Goal: Task Accomplishment & Management: Manage account settings

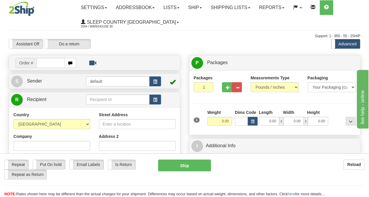
click at [42, 63] on input "text" at bounding box center [50, 63] width 28 height 10
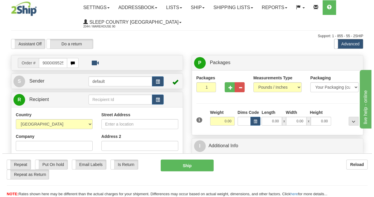
scroll to position [0, 3]
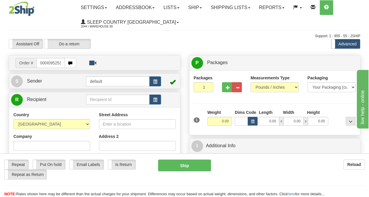
type input "9000I095253"
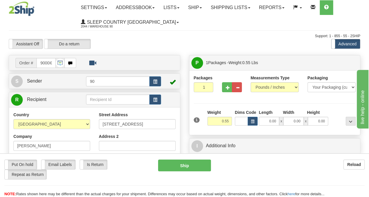
scroll to position [29, 0]
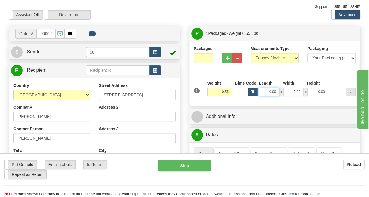
drag, startPoint x: 264, startPoint y: 93, endPoint x: 281, endPoint y: 83, distance: 19.6
click at [278, 95] on input "0.00" at bounding box center [269, 91] width 20 height 9
type input "10.00"
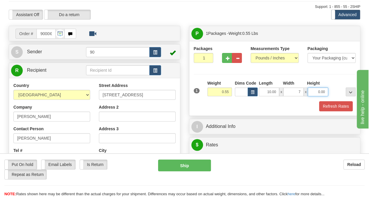
type input "7.00"
type input "1.00"
drag, startPoint x: 332, startPoint y: 95, endPoint x: 338, endPoint y: 95, distance: 5.9
click at [335, 95] on div at bounding box center [343, 88] width 27 height 16
click at [335, 104] on button "Refresh Rates" at bounding box center [336, 106] width 34 height 10
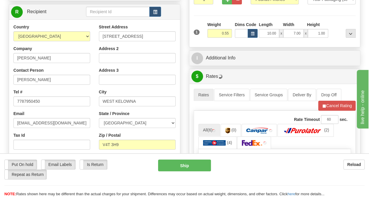
scroll to position [175, 0]
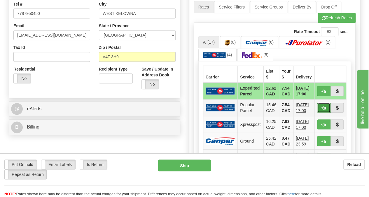
click at [326, 106] on span "button" at bounding box center [324, 108] width 4 height 4
type input "DOM.RP"
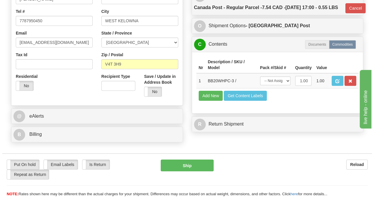
scroll to position [204, 0]
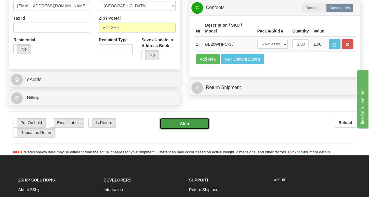
click at [200, 119] on button "Ship" at bounding box center [185, 123] width 50 height 12
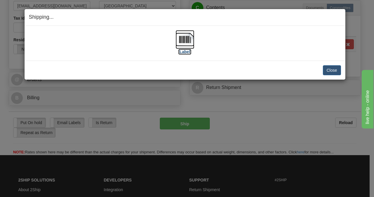
click at [186, 41] on img at bounding box center [184, 39] width 19 height 19
click at [323, 68] on button "Close" at bounding box center [332, 70] width 18 height 10
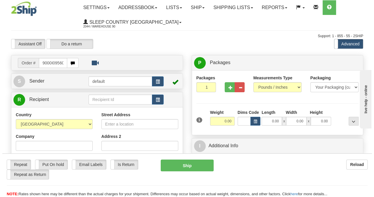
scroll to position [0, 3]
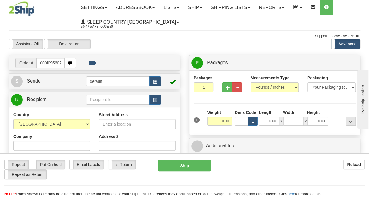
type input "9000I095607"
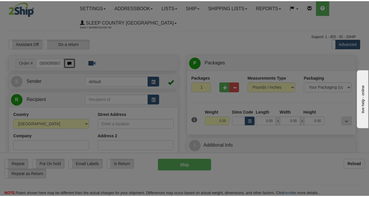
scroll to position [0, 0]
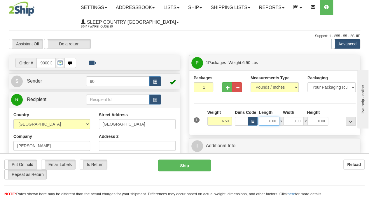
drag, startPoint x: 266, startPoint y: 121, endPoint x: 283, endPoint y: 124, distance: 16.8
click at [283, 124] on div "0.00 x 0.00 x 0.00" at bounding box center [293, 121] width 69 height 9
type input "28.00"
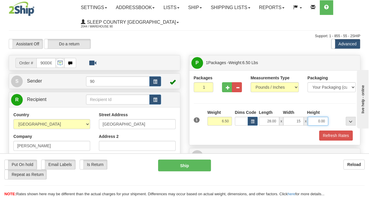
type input "15.00"
type input "14.00"
click at [332, 135] on button "Refresh Rates" at bounding box center [336, 135] width 34 height 10
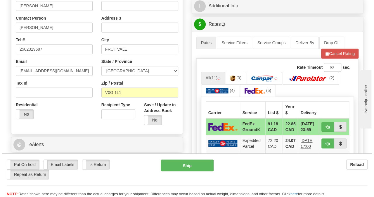
scroll to position [175, 0]
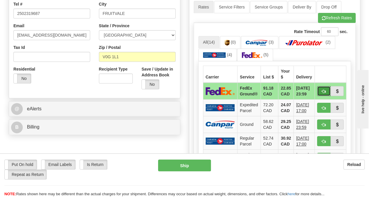
click at [325, 89] on span "button" at bounding box center [324, 91] width 4 height 4
type input "92"
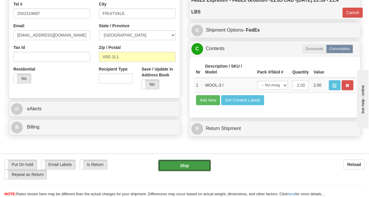
click at [191, 167] on button "Ship" at bounding box center [184, 165] width 53 height 12
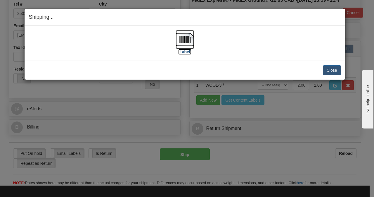
click at [186, 45] on img at bounding box center [184, 39] width 19 height 19
click at [338, 69] on button "Close" at bounding box center [332, 70] width 18 height 10
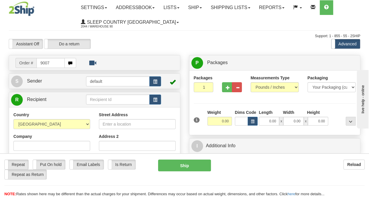
type input "9007"
click at [159, 34] on body "Training Course Close Toggle navigation Settings Shipping Preferences New Recip…" at bounding box center [184, 98] width 369 height 197
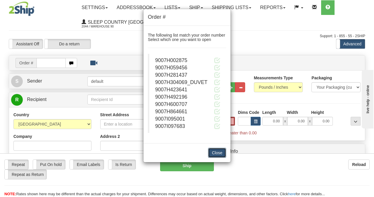
type input "0.00"
click at [215, 153] on button "Close" at bounding box center [217, 152] width 18 height 10
click at [220, 154] on button "Close" at bounding box center [217, 152] width 18 height 10
click at [261, 28] on div "Order # The following list match your order number Select which one you want to…" at bounding box center [187, 98] width 374 height 197
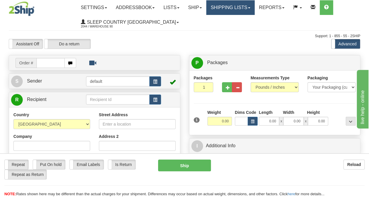
click at [251, 8] on span at bounding box center [249, 7] width 2 height 1
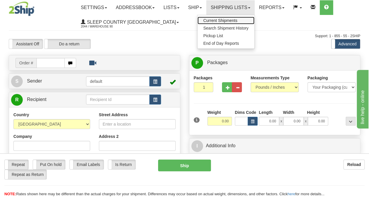
click at [237, 22] on span "Current Shipments" at bounding box center [221, 20] width 34 height 5
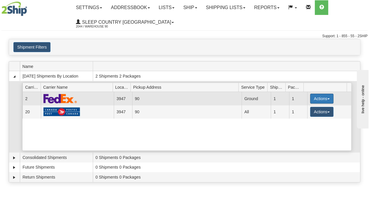
click at [327, 98] on button "Actions" at bounding box center [321, 98] width 23 height 10
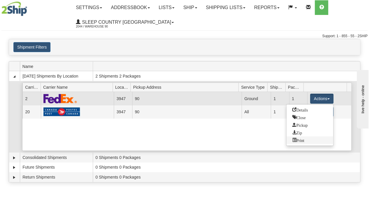
click at [301, 138] on span "Print" at bounding box center [299, 140] width 12 height 4
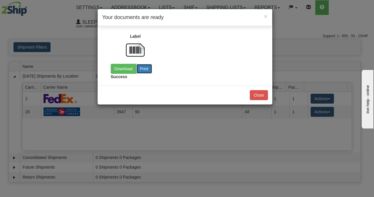
click at [140, 67] on button "Print" at bounding box center [144, 69] width 16 height 10
click at [125, 67] on link "Download" at bounding box center [124, 69] width 26 height 10
click at [257, 93] on button "Close" at bounding box center [259, 95] width 18 height 10
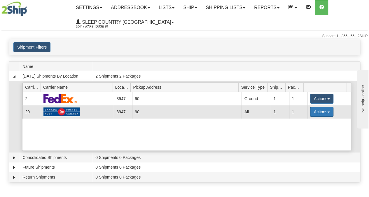
click at [324, 110] on button "Actions" at bounding box center [321, 112] width 23 height 10
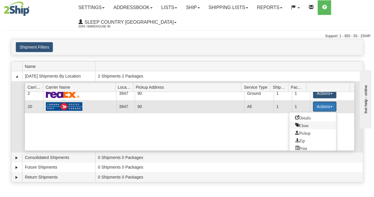
scroll to position [8, 0]
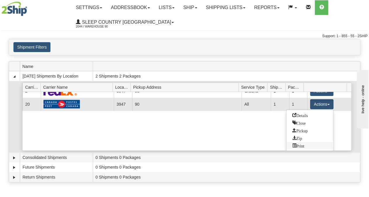
click at [306, 144] on link "Print" at bounding box center [310, 146] width 47 height 8
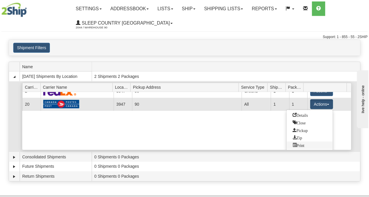
scroll to position [0, 0]
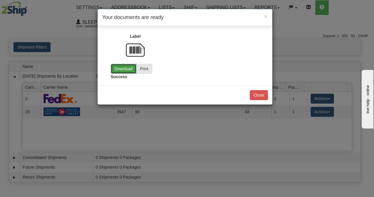
click at [121, 71] on link "Download" at bounding box center [124, 69] width 26 height 10
click at [259, 92] on button "Close" at bounding box center [259, 95] width 18 height 10
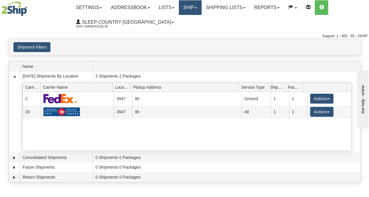
click at [197, 8] on span at bounding box center [196, 7] width 2 height 1
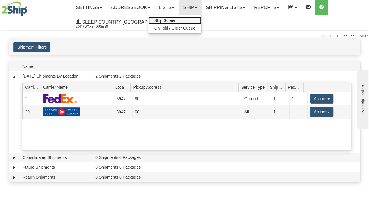
click at [177, 22] on span "Ship Screen" at bounding box center [165, 20] width 22 height 5
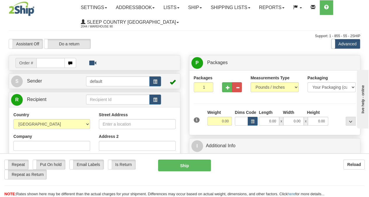
click at [42, 65] on input "text" at bounding box center [50, 63] width 28 height 10
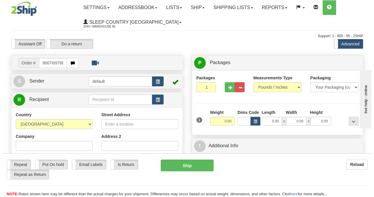
scroll to position [0, 3]
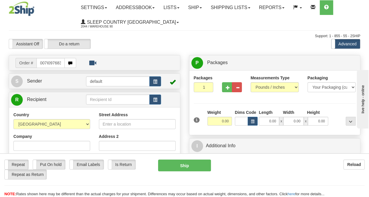
type input "9007I097683"
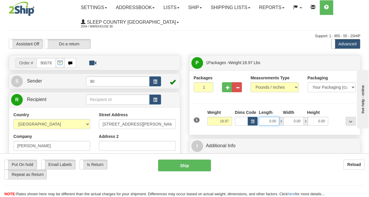
drag, startPoint x: 265, startPoint y: 122, endPoint x: 284, endPoint y: 121, distance: 18.4
click at [284, 121] on div "0.00 x 0.00 x 0.00" at bounding box center [293, 121] width 69 height 9
type input "22.00"
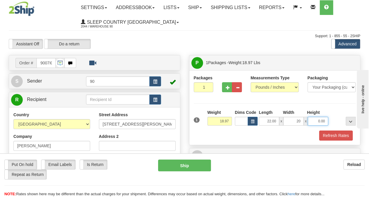
type input "20.00"
type input "14.00"
click at [331, 138] on button "Refresh Rates" at bounding box center [336, 135] width 34 height 10
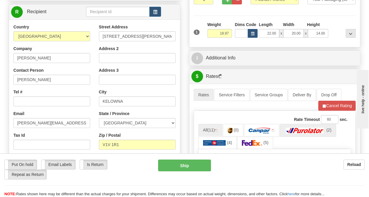
scroll to position [146, 0]
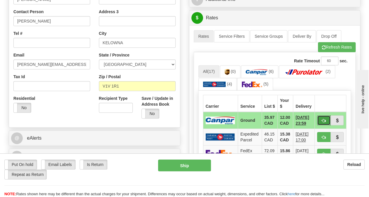
click at [324, 122] on button "button" at bounding box center [323, 120] width 13 height 10
type input "1"
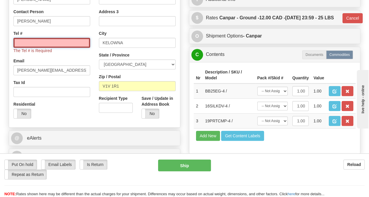
click at [63, 45] on input "Tel #" at bounding box center [51, 43] width 77 height 10
type input "[PHONE_NUMBER]"
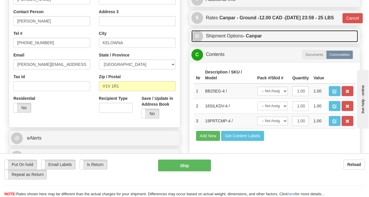
click at [266, 42] on link "O Shipment Options - Canpar" at bounding box center [275, 36] width 167 height 12
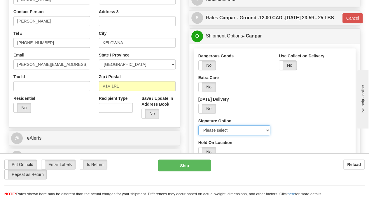
click at [213, 135] on select "Please select No Signature Required Signature Required Adult Signature" at bounding box center [235, 130] width 72 height 10
select select "2"
click at [199, 135] on select "Please select No Signature Required Signature Required Adult Signature" at bounding box center [235, 130] width 72 height 10
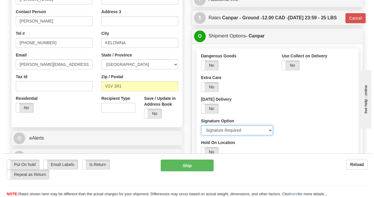
scroll to position [204, 0]
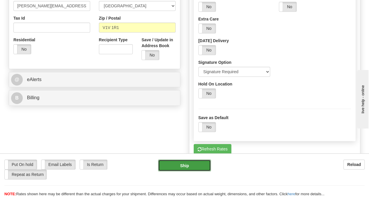
click at [192, 166] on button "Ship" at bounding box center [184, 165] width 53 height 12
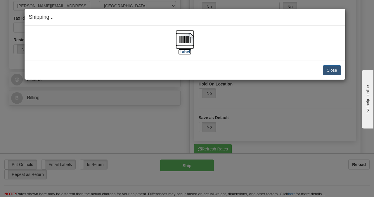
click at [186, 41] on img at bounding box center [184, 39] width 19 height 19
click at [337, 67] on button "Close" at bounding box center [332, 70] width 18 height 10
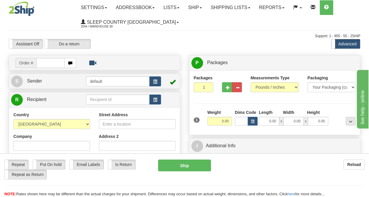
click at [51, 61] on input "text" at bounding box center [50, 63] width 28 height 10
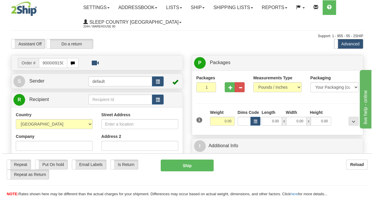
scroll to position [0, 3]
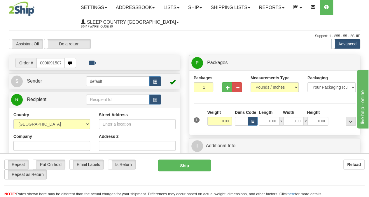
type input "9000I091507"
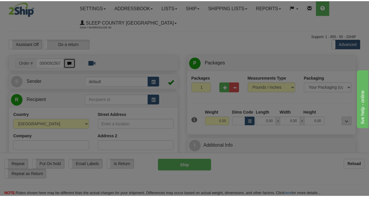
scroll to position [0, 0]
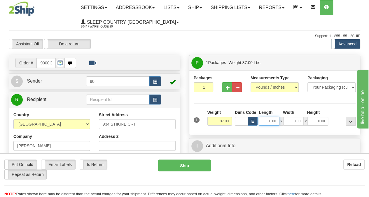
drag, startPoint x: 266, startPoint y: 117, endPoint x: 304, endPoint y: 124, distance: 38.8
click at [304, 124] on div "0.00 x 0.00 x 0.00" at bounding box center [293, 121] width 69 height 9
type input "42.00"
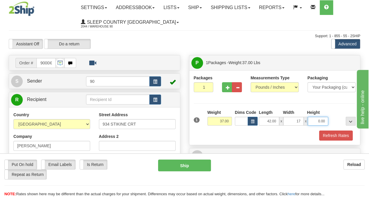
type input "17.00"
click at [323, 132] on button "Refresh Rates" at bounding box center [336, 135] width 34 height 10
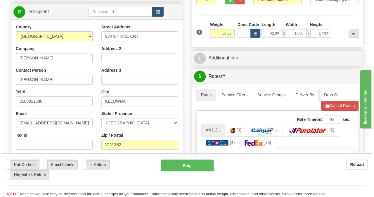
scroll to position [146, 0]
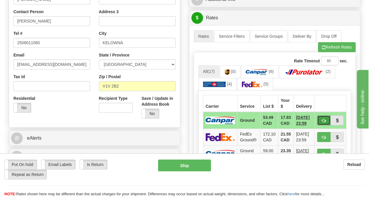
click at [328, 118] on button "button" at bounding box center [323, 120] width 13 height 10
type input "1"
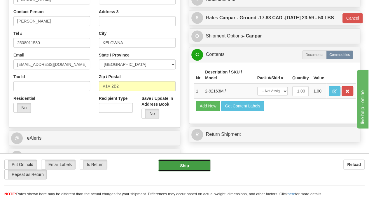
click at [188, 165] on button "Ship" at bounding box center [184, 165] width 53 height 12
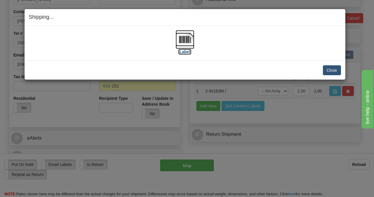
click at [187, 31] on img at bounding box center [184, 39] width 19 height 19
click at [335, 69] on button "Close" at bounding box center [332, 70] width 18 height 10
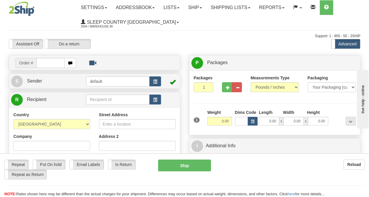
click at [56, 61] on div "Toggle navigation Settings Shipping Preferences Fields Preferences New" at bounding box center [184, 171] width 369 height 343
click at [52, 65] on input "text" at bounding box center [50, 63] width 28 height 10
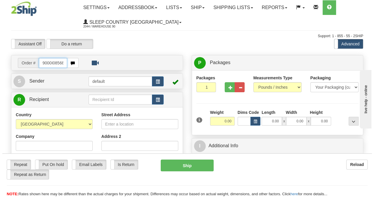
scroll to position [0, 3]
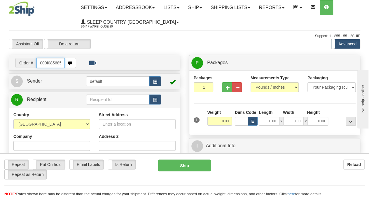
type input "9000I085685"
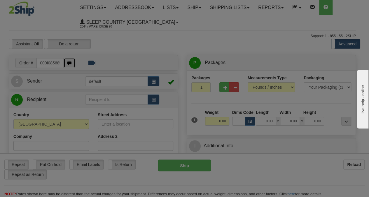
scroll to position [0, 0]
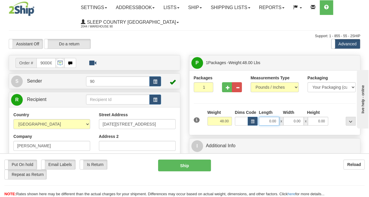
drag, startPoint x: 266, startPoint y: 123, endPoint x: 284, endPoint y: 122, distance: 18.1
click at [284, 122] on div "0.00 x 0.00 x 0.00" at bounding box center [293, 121] width 69 height 9
type input "42.00"
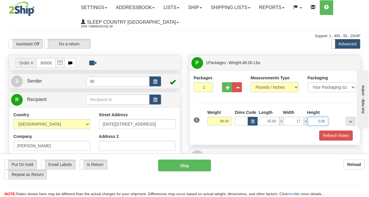
type input "17.00"
click at [321, 135] on button "Refresh Rates" at bounding box center [336, 135] width 34 height 10
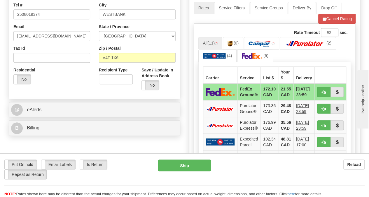
scroll to position [175, 0]
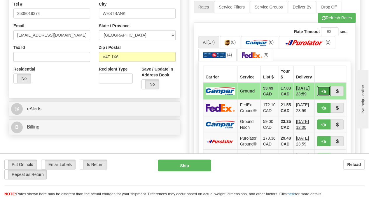
click at [328, 90] on button "button" at bounding box center [323, 91] width 13 height 10
type input "1"
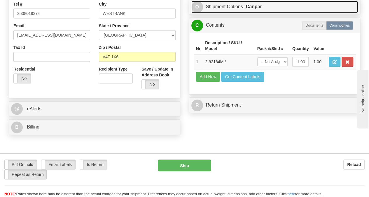
click at [253, 13] on link "O Shipment Options - Canpar" at bounding box center [275, 7] width 167 height 12
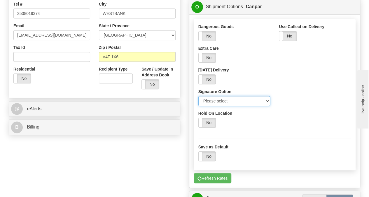
click at [222, 106] on select "Please select No Signature Required Signature Required Adult Signature" at bounding box center [235, 101] width 72 height 10
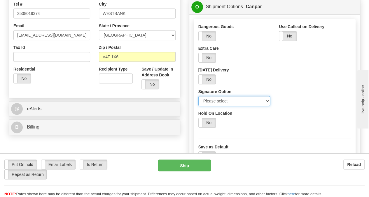
select select "2"
click at [199, 106] on select "Please select No Signature Required Signature Required Adult Signature" at bounding box center [235, 101] width 72 height 10
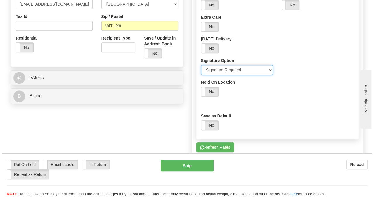
scroll to position [292, 0]
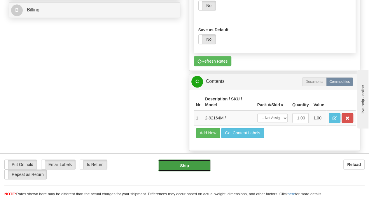
click at [199, 164] on button "Ship" at bounding box center [184, 165] width 53 height 12
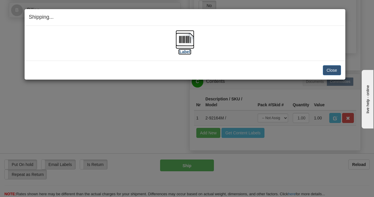
click at [191, 44] on img at bounding box center [184, 39] width 19 height 19
click at [329, 70] on button "Close" at bounding box center [332, 70] width 18 height 10
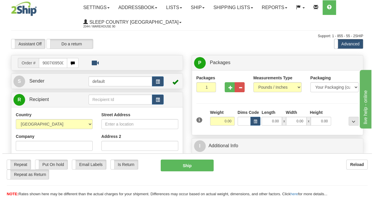
scroll to position [0, 3]
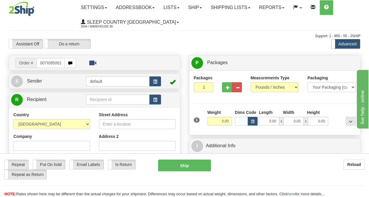
type input "9007I095001"
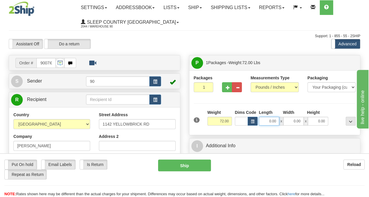
drag, startPoint x: 269, startPoint y: 122, endPoint x: 285, endPoint y: 123, distance: 15.8
click at [285, 123] on div "0.00 x 0.00 x 0.00" at bounding box center [293, 121] width 69 height 9
type input "42.00"
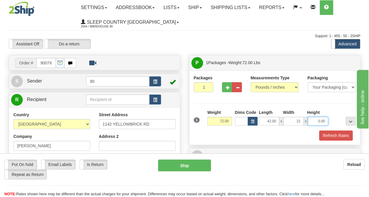
type input "21.00"
type input "20.00"
click at [339, 133] on button "Refresh Rates" at bounding box center [336, 135] width 34 height 10
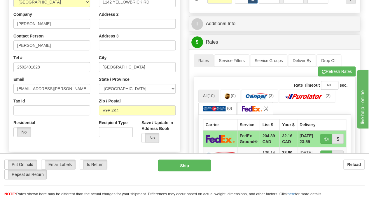
scroll to position [146, 0]
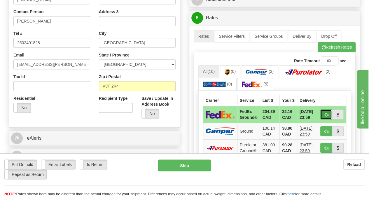
click at [328, 113] on span "button" at bounding box center [326, 115] width 4 height 4
type input "92"
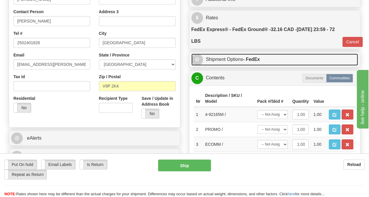
click at [286, 56] on link "O Shipment Options - FedEx" at bounding box center [275, 59] width 167 height 12
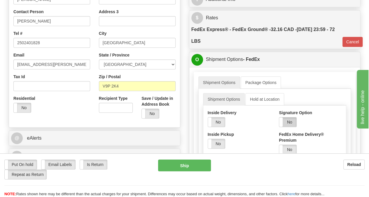
click at [290, 120] on label "No" at bounding box center [287, 121] width 17 height 9
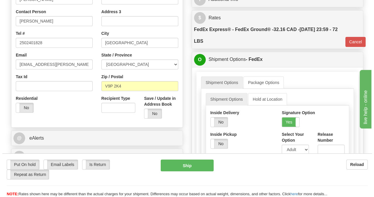
scroll to position [204, 0]
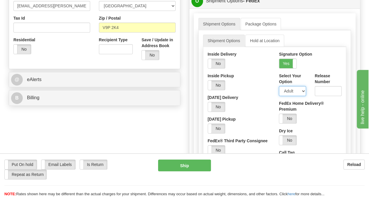
click at [304, 93] on select "Adult Direct Indirect No Signature Required Service Default" at bounding box center [292, 91] width 27 height 10
select select "2"
click at [279, 86] on select "Adult Direct Indirect No Signature Required Service Default" at bounding box center [292, 91] width 27 height 10
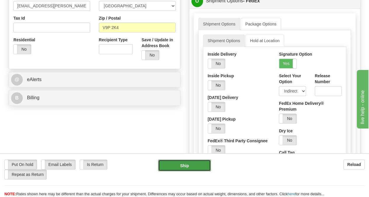
click at [193, 165] on button "Ship" at bounding box center [184, 165] width 53 height 12
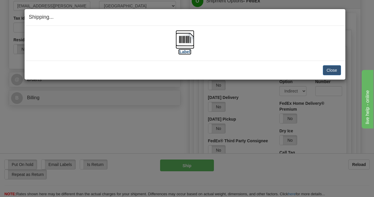
click at [183, 40] on img at bounding box center [184, 39] width 19 height 19
click at [328, 70] on button "Close" at bounding box center [332, 70] width 18 height 10
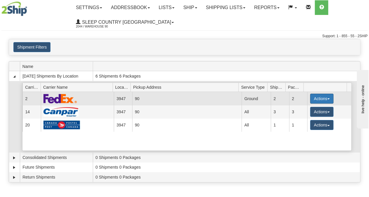
click at [328, 97] on button "Actions" at bounding box center [321, 98] width 23 height 10
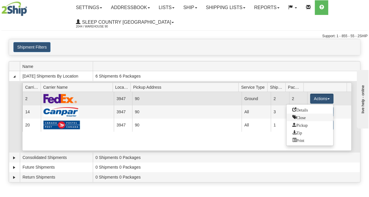
click at [305, 115] on span "Close" at bounding box center [299, 117] width 13 height 4
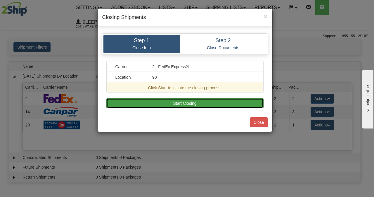
click at [230, 102] on button "Start Closing" at bounding box center [184, 103] width 157 height 10
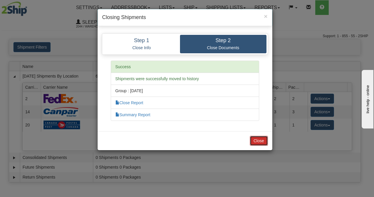
click at [255, 136] on button "Close" at bounding box center [259, 140] width 18 height 10
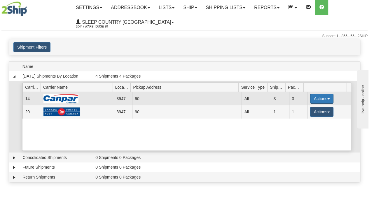
click at [328, 99] on button "Actions" at bounding box center [321, 98] width 23 height 10
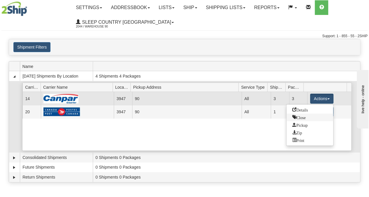
click at [306, 115] on span "Close" at bounding box center [299, 117] width 13 height 4
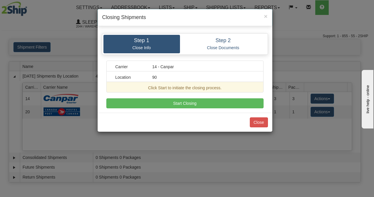
click at [210, 96] on div "Carrier 14 - Canpar Location 90 Click Start to initiate the closing process. A …" at bounding box center [184, 84] width 157 height 48
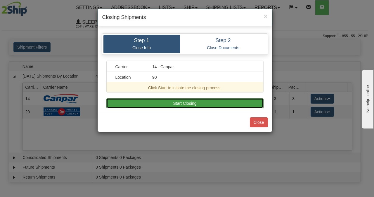
click at [209, 103] on button "Start Closing" at bounding box center [184, 103] width 157 height 10
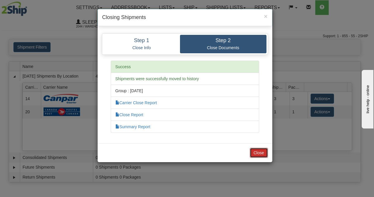
click at [263, 149] on button "Close" at bounding box center [259, 152] width 18 height 10
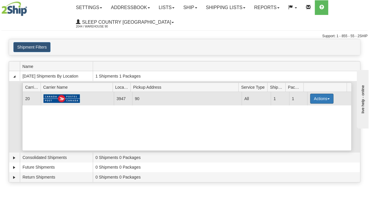
click at [323, 96] on button "Actions" at bounding box center [321, 98] width 23 height 10
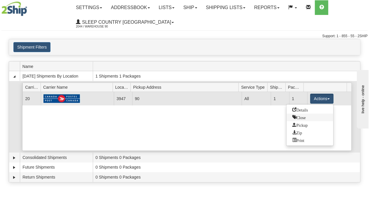
click at [303, 115] on span "Close" at bounding box center [299, 117] width 13 height 4
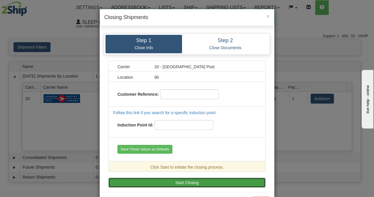
click at [198, 180] on button "Start Closing" at bounding box center [186, 182] width 157 height 10
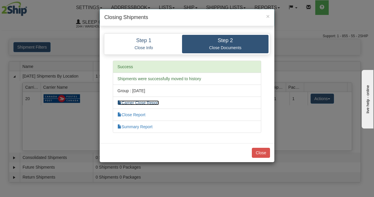
click at [151, 102] on link "Carrier Close Report" at bounding box center [137, 102] width 41 height 5
click at [266, 153] on button "Close" at bounding box center [261, 152] width 18 height 10
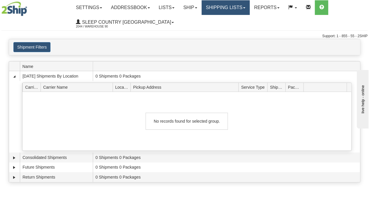
click at [246, 7] on span at bounding box center [244, 7] width 2 height 1
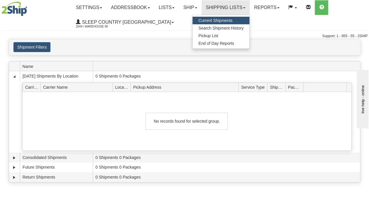
click at [173, 25] on ul "Settings Shipping Preferences Fields Preferences New Addressbook Recipients Sen…" at bounding box center [220, 14] width 296 height 29
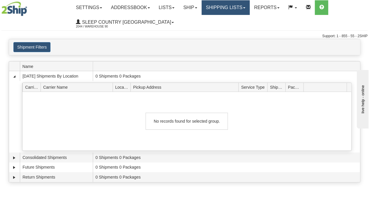
click at [250, 7] on link "Shipping lists" at bounding box center [226, 7] width 48 height 15
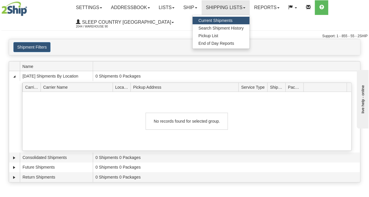
click at [39, 12] on div at bounding box center [29, 8] width 57 height 15
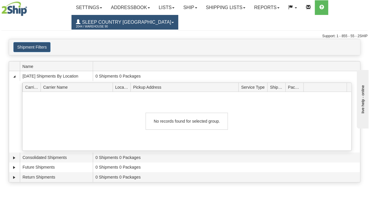
click at [143, 24] on link "Sleep Country Canada 2044 / Warehouse 90" at bounding box center [125, 22] width 107 height 15
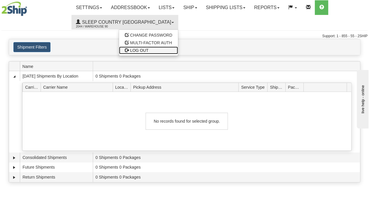
click at [130, 48] on span "LOG OUT" at bounding box center [139, 50] width 18 height 5
